Goal: Information Seeking & Learning: Find specific fact

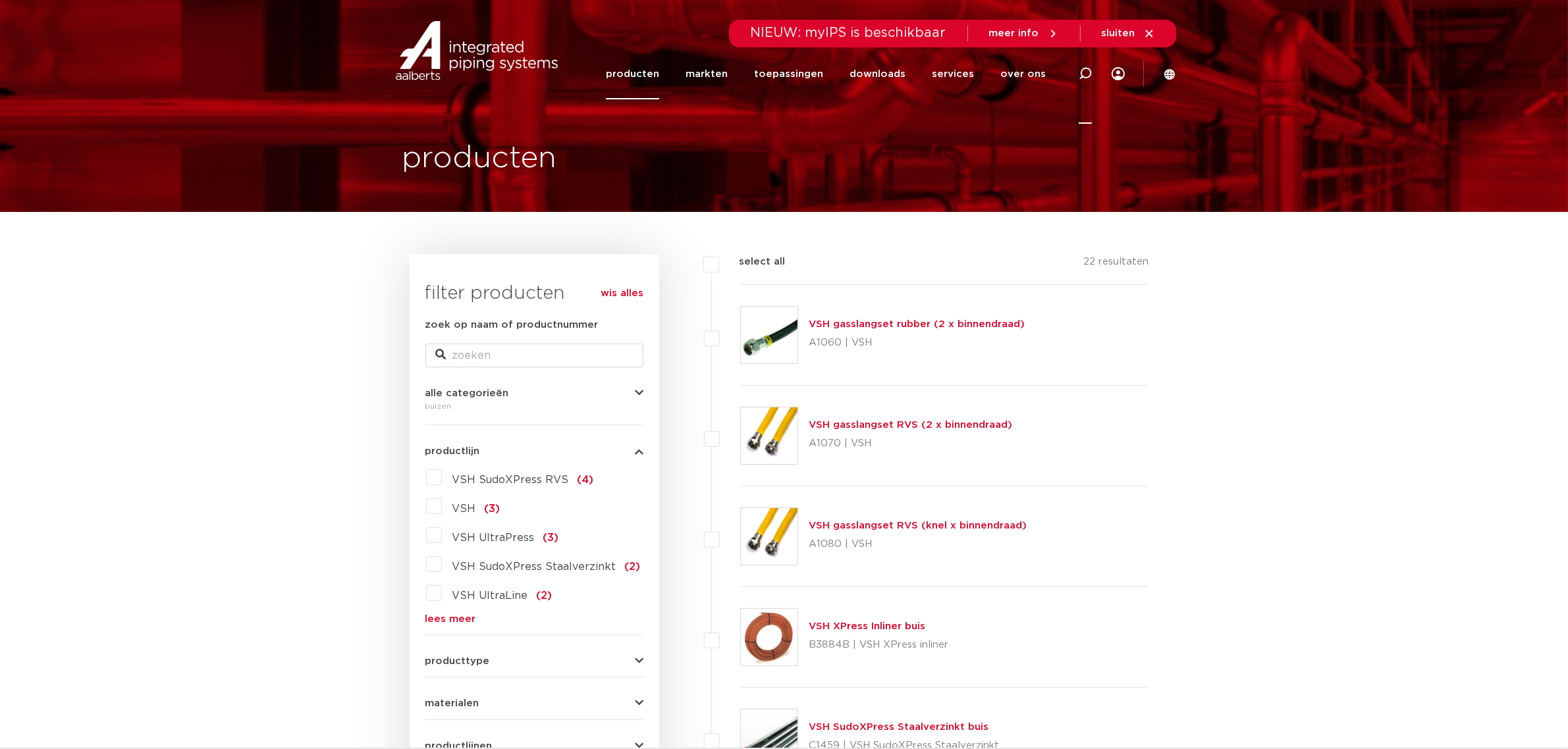
drag, startPoint x: 0, startPoint y: 0, endPoint x: 1078, endPoint y: 71, distance: 1080.3
click at [1079, 71] on icon at bounding box center [1085, 74] width 13 height 13
paste input "15380"
type input "15380"
click button "Zoeken" at bounding box center [0, 0] width 0 height 0
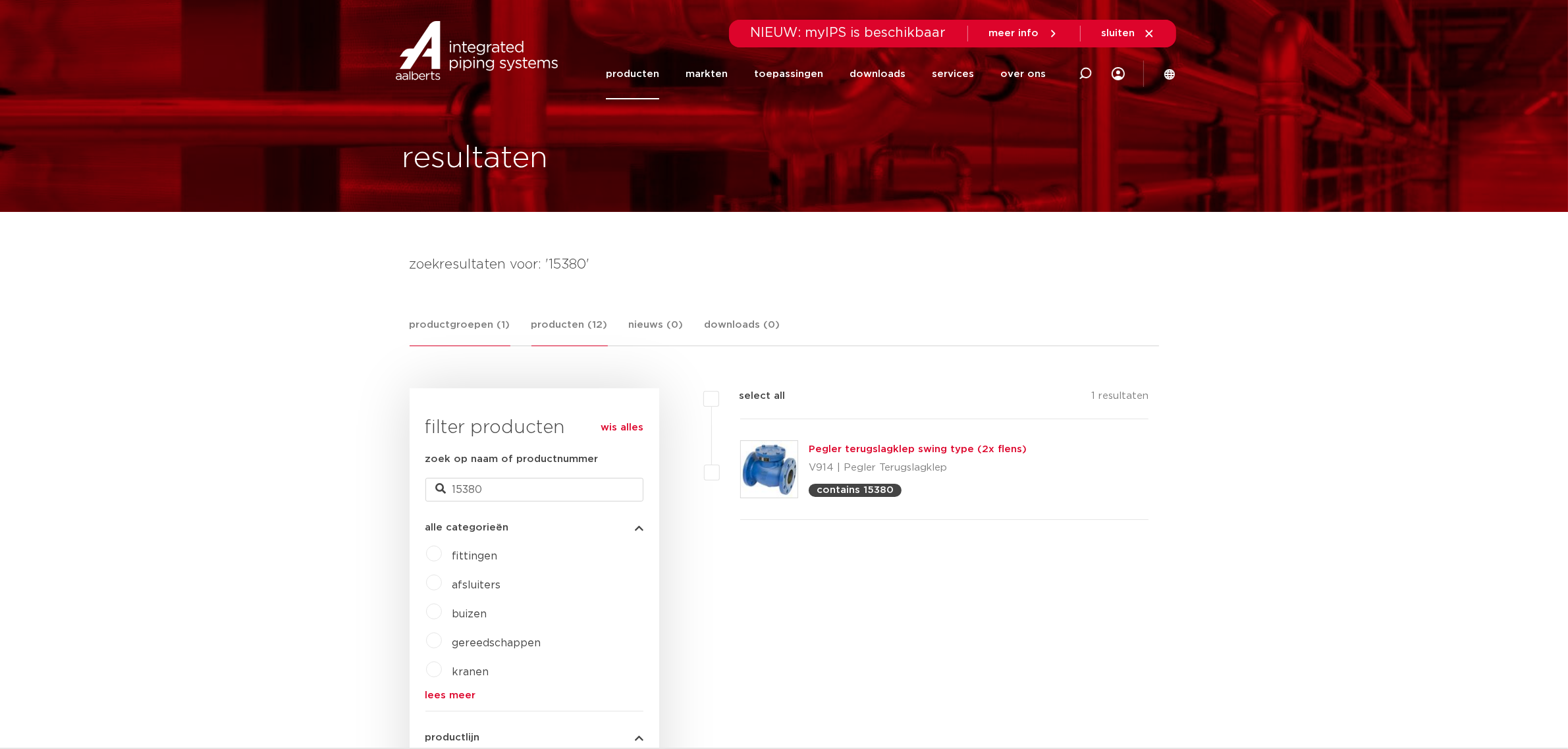
click at [548, 318] on link "producten (12)" at bounding box center [570, 332] width 76 height 29
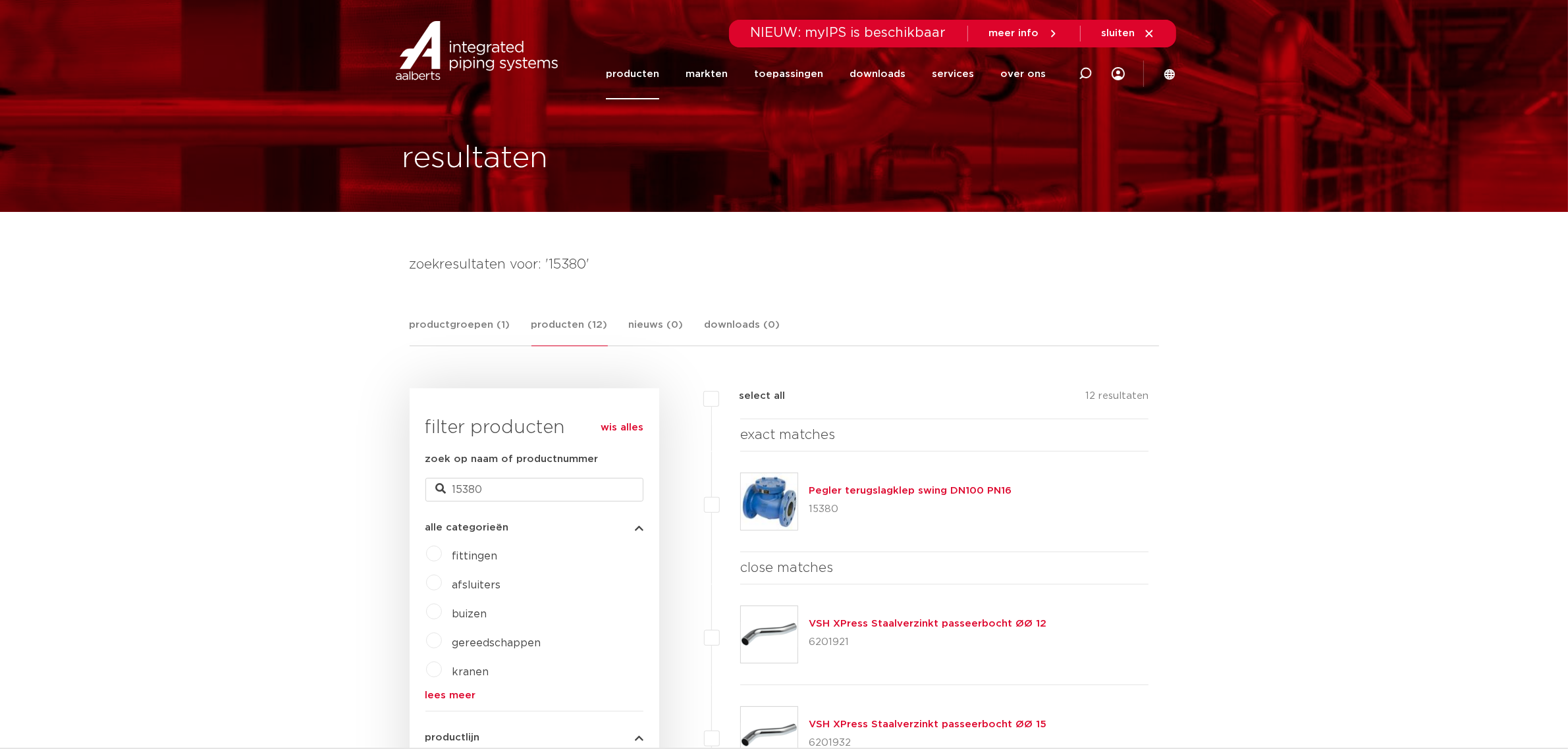
click at [872, 483] on div "Pegler terugslagklep swing DN100 PN16 15380" at bounding box center [910, 502] width 203 height 37
click at [864, 486] on link "Pegler terugslagklep swing DN100 PN16" at bounding box center [910, 491] width 203 height 10
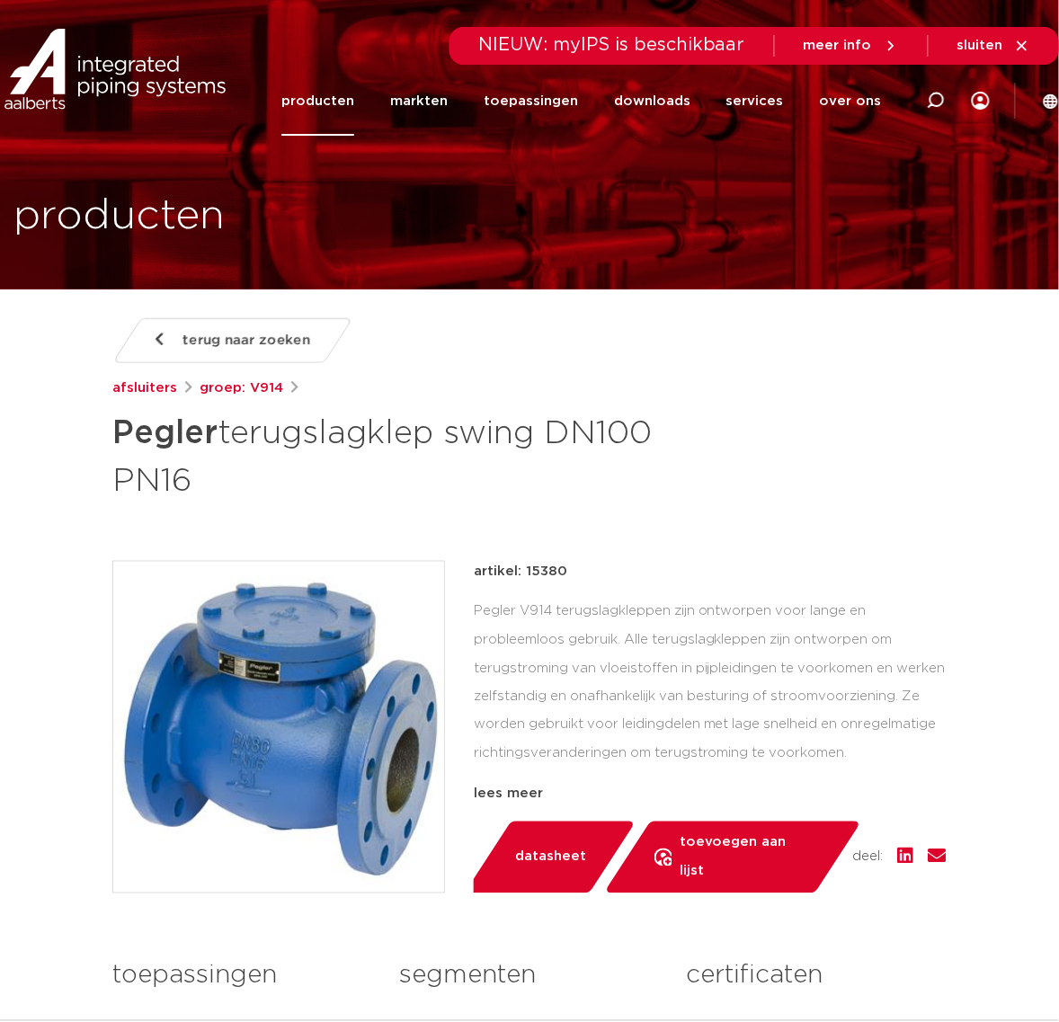
click at [756, 504] on div "terug naar zoeken afsluiters groep: V914 Pegler terugslagklep swing DN100 PN16" at bounding box center [529, 778] width 863 height 921
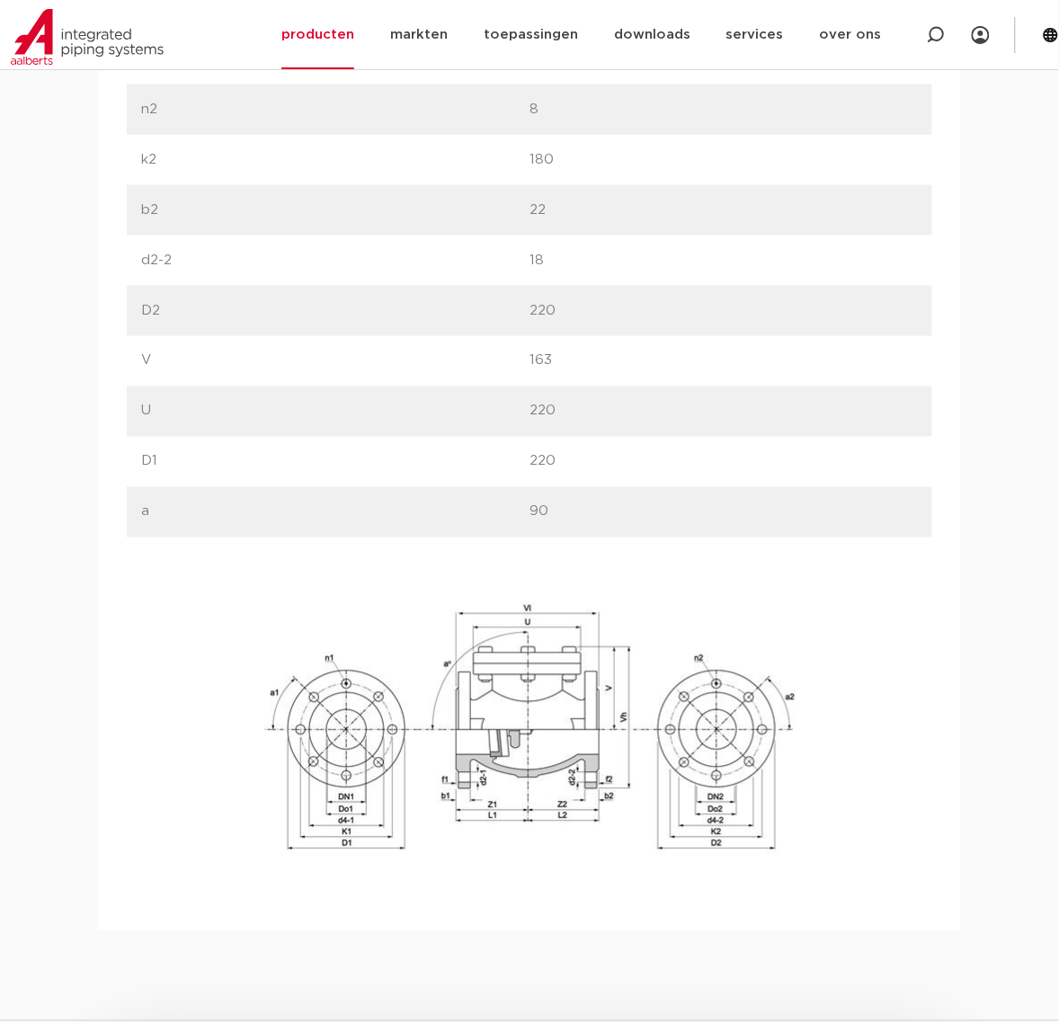
scroll to position [1798, 0]
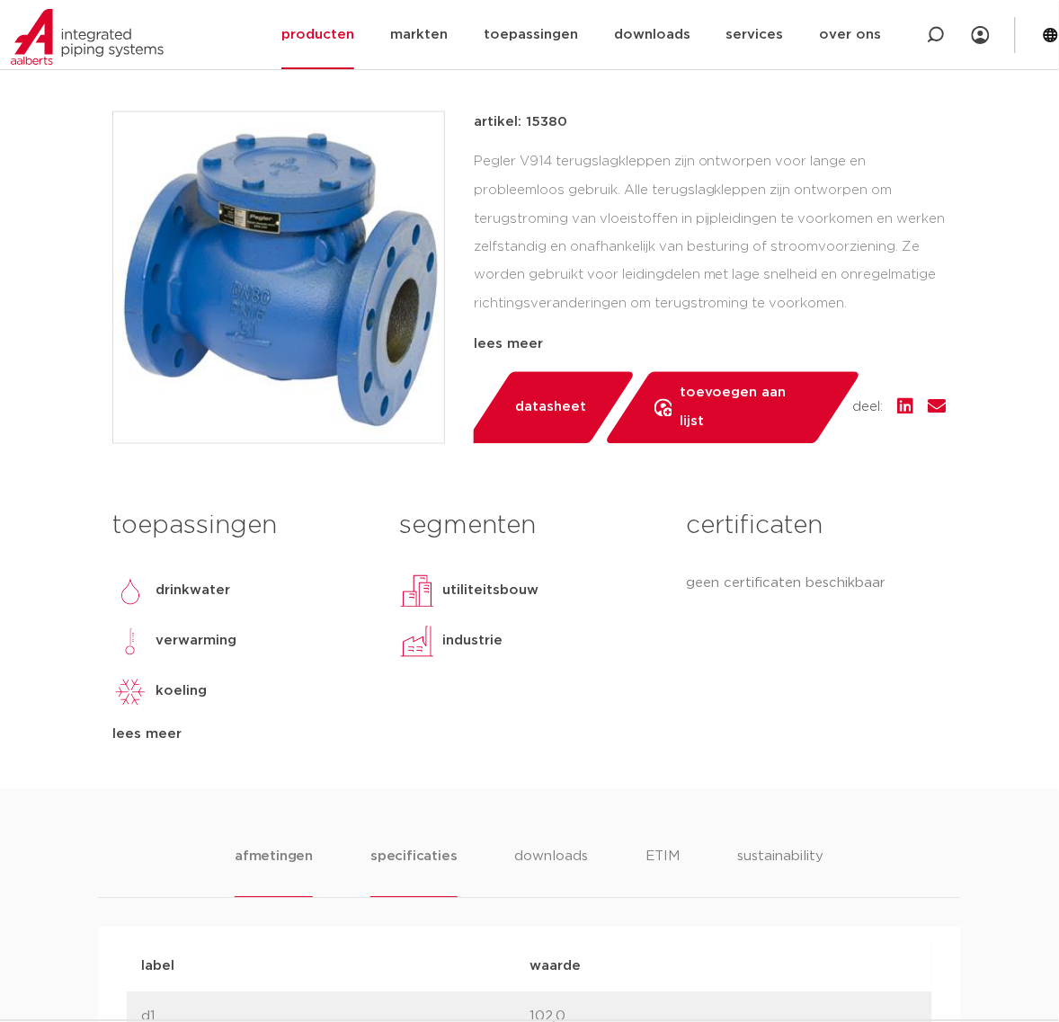
click at [432, 887] on li "specificaties" at bounding box center [413, 872] width 86 height 51
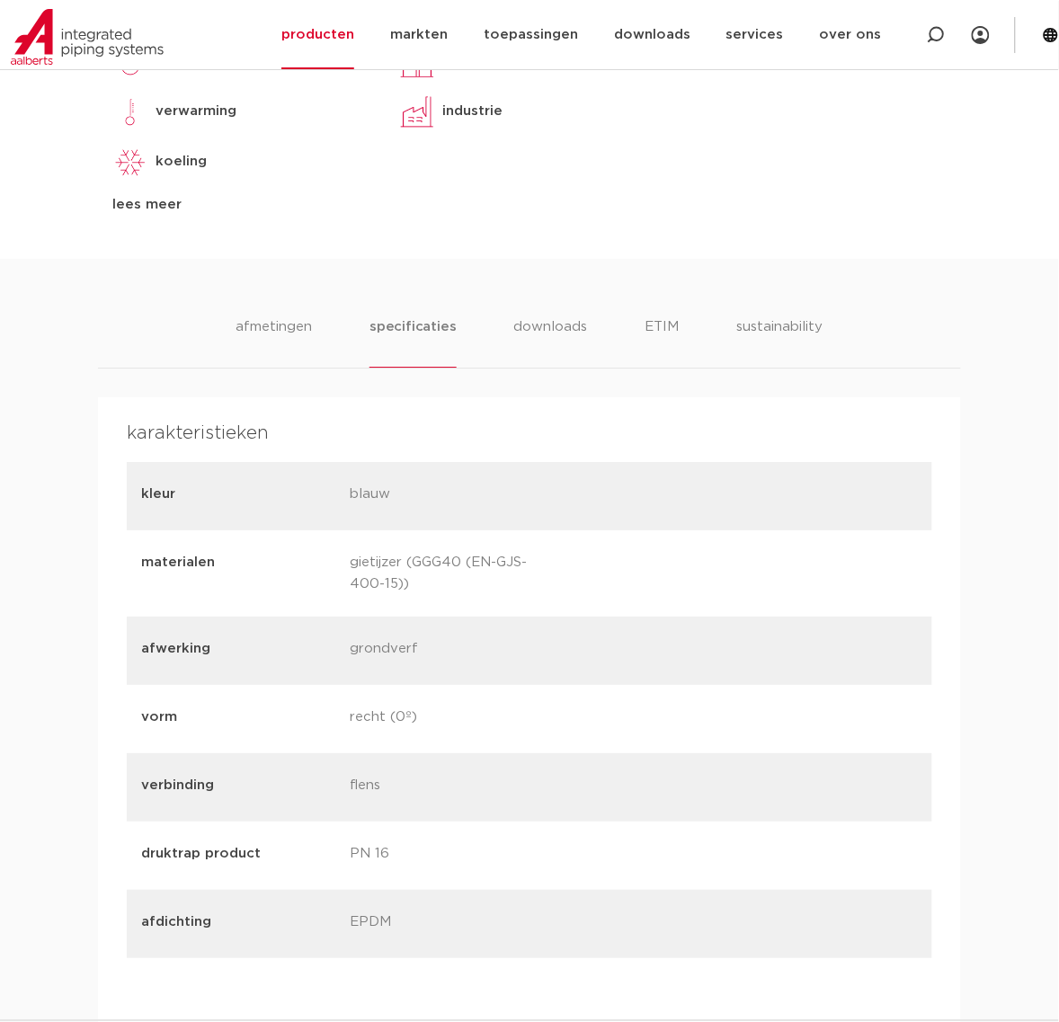
scroll to position [1012, 0]
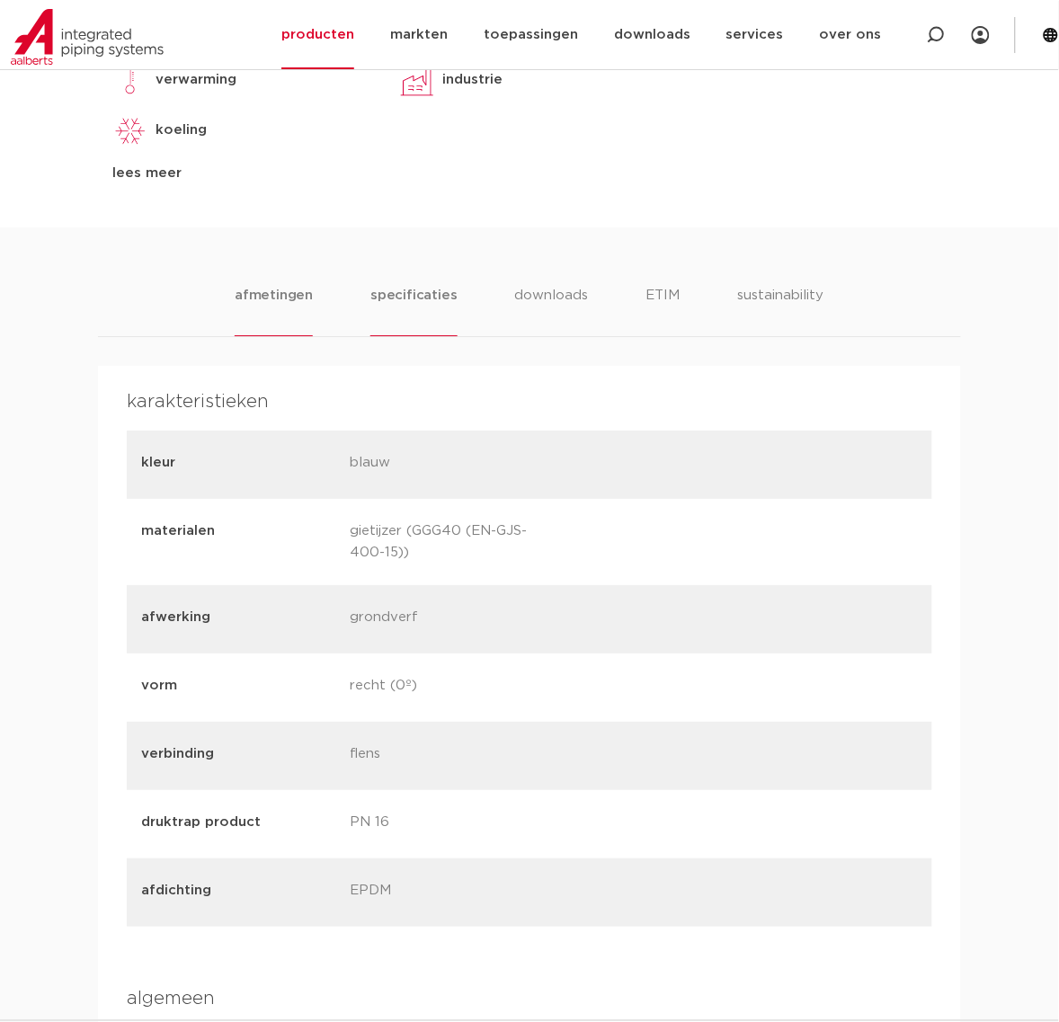
click at [294, 328] on li "afmetingen" at bounding box center [274, 310] width 78 height 51
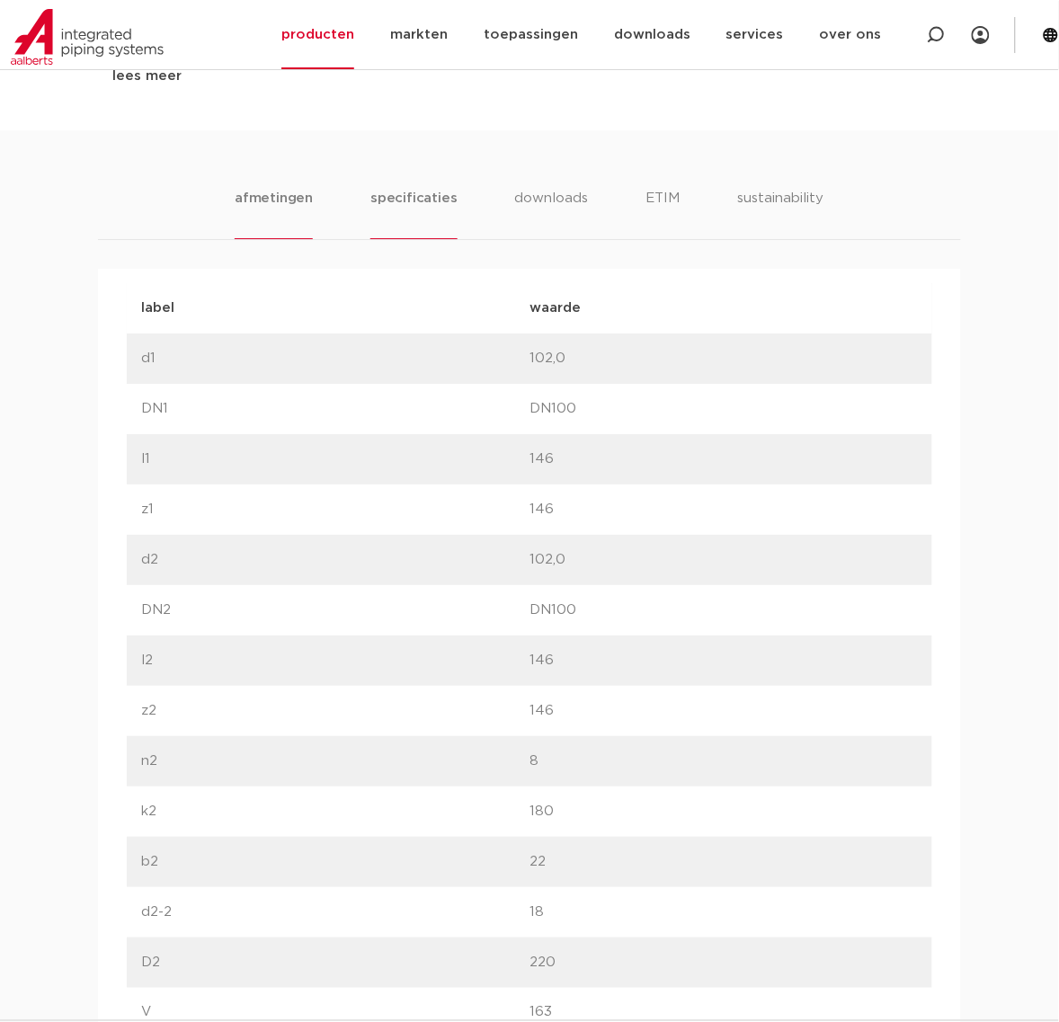
scroll to position [899, 0]
